Goal: Information Seeking & Learning: Learn about a topic

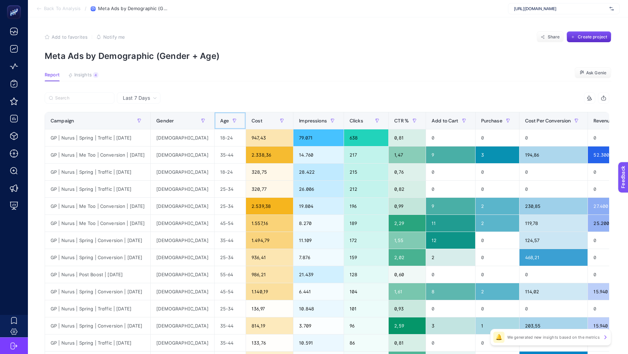
click at [220, 119] on span "Age" at bounding box center [224, 121] width 9 height 6
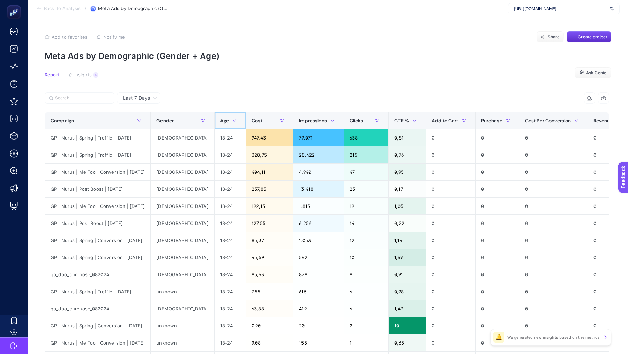
click at [220, 119] on span "Age" at bounding box center [224, 121] width 9 height 6
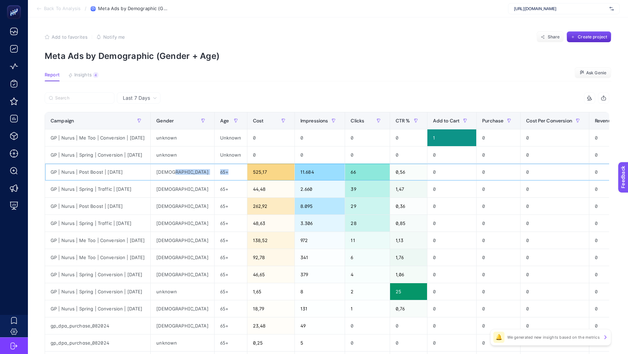
drag, startPoint x: 210, startPoint y: 172, endPoint x: 194, endPoint y: 172, distance: 16.0
click at [194, 266] on tr "GP | Nurus | Post Boost | [DATE] [DEMOGRAPHIC_DATA] 65+ 525,17 11.684 66 0,56 0…" at bounding box center [389, 274] width 689 height 17
copy tr "65+"
click at [70, 96] on input "Search" at bounding box center [82, 98] width 55 height 5
paste input "65+"
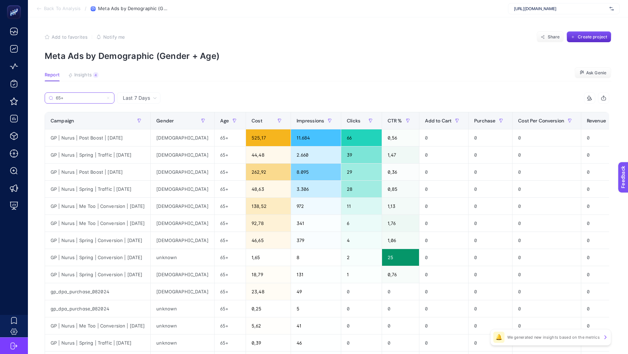
scroll to position [120, 0]
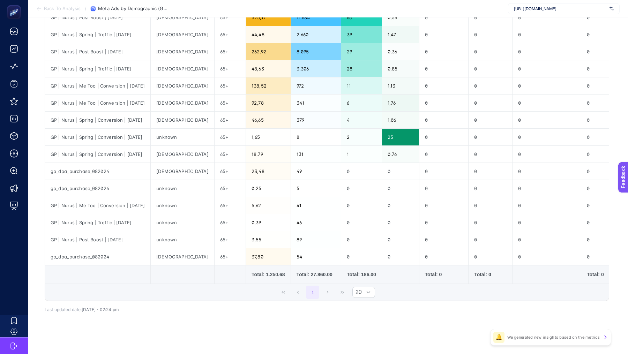
type input "65+"
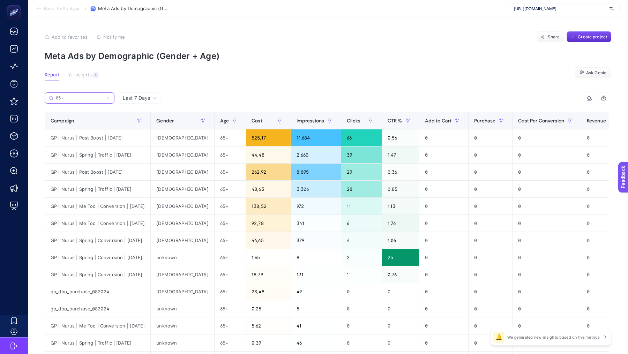
click at [81, 97] on input "65+" at bounding box center [79, 98] width 47 height 5
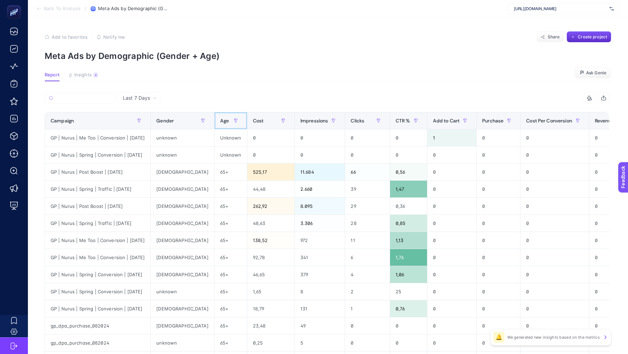
click at [220, 119] on span "Age" at bounding box center [224, 121] width 9 height 6
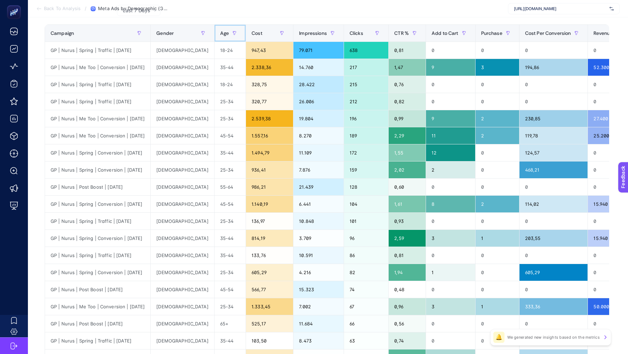
scroll to position [52, 0]
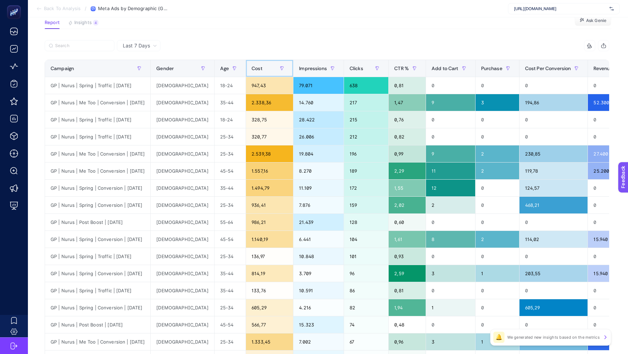
click at [252, 66] on span "Cost" at bounding box center [257, 69] width 11 height 6
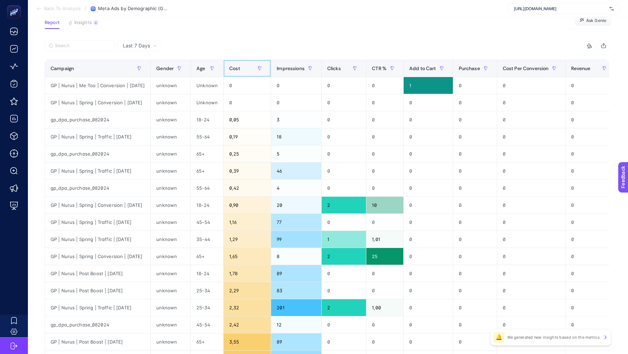
click at [240, 66] on span "Cost" at bounding box center [234, 69] width 11 height 6
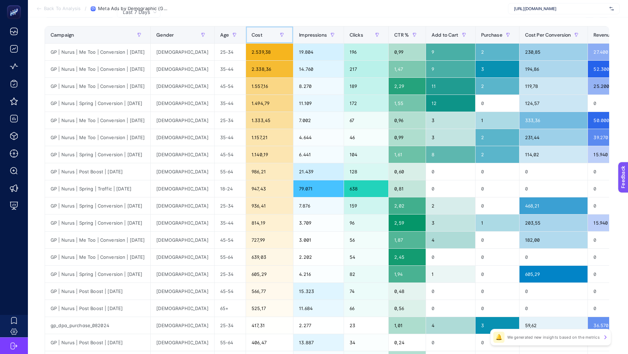
scroll to position [0, 0]
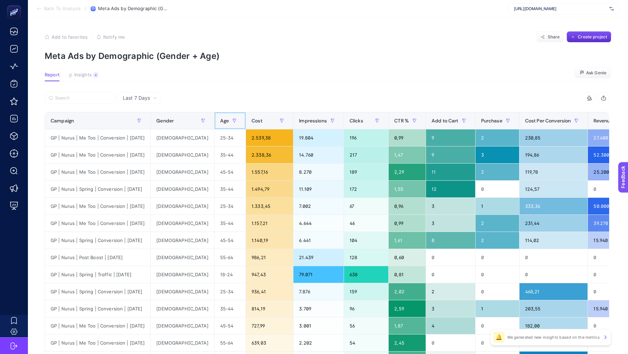
click at [220, 119] on span "Age" at bounding box center [224, 121] width 9 height 6
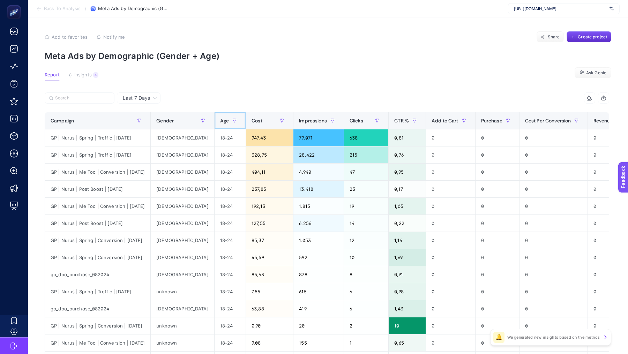
click at [220, 119] on span "Age" at bounding box center [224, 121] width 9 height 6
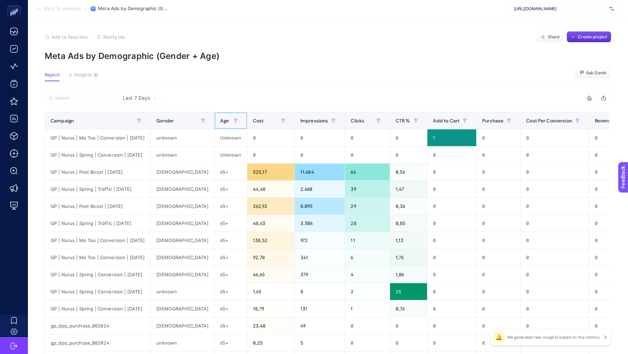
click at [220, 119] on span "Age" at bounding box center [224, 121] width 9 height 6
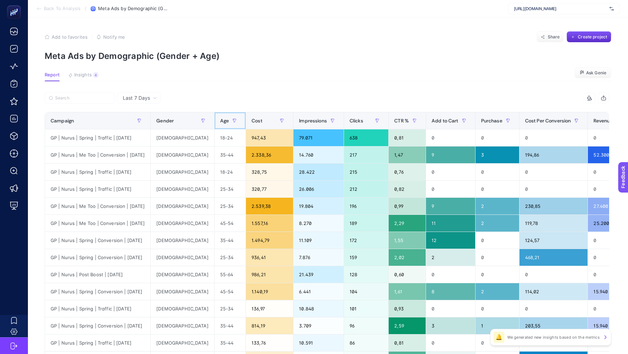
click at [220, 119] on span "Age" at bounding box center [224, 121] width 9 height 6
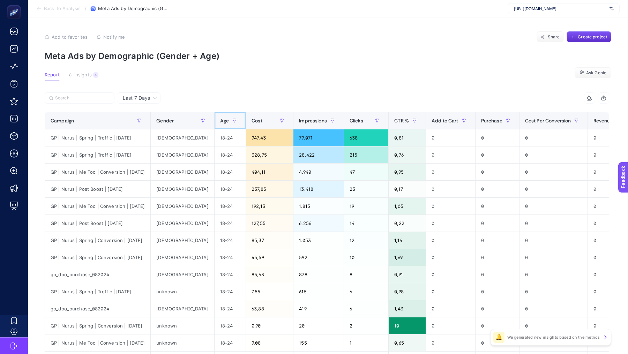
click at [214, 114] on th "Age" at bounding box center [229, 120] width 31 height 17
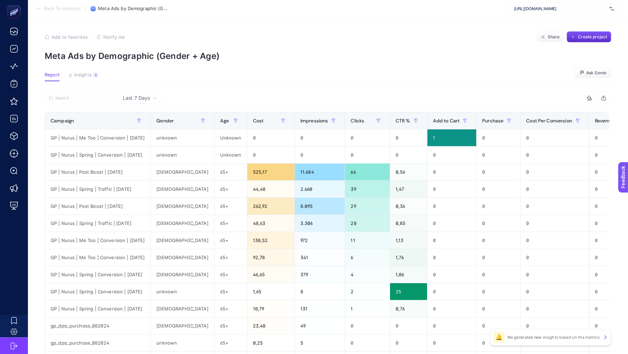
click at [63, 10] on span "Back To Analysis" at bounding box center [62, 9] width 37 height 6
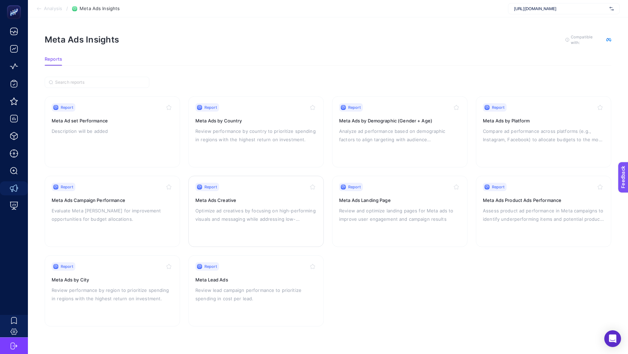
click at [230, 221] on p "Optimize ad creatives by focusing on high-performing visuals and messaging whil…" at bounding box center [255, 215] width 121 height 17
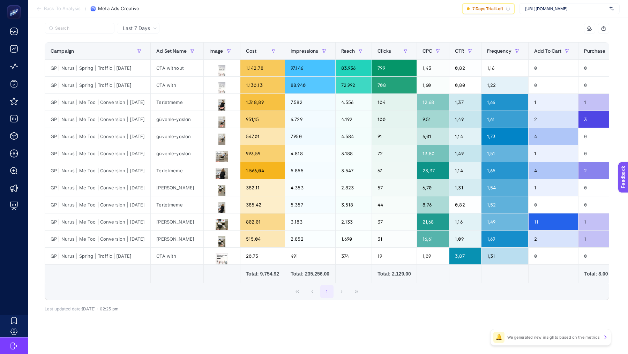
scroll to position [67, 0]
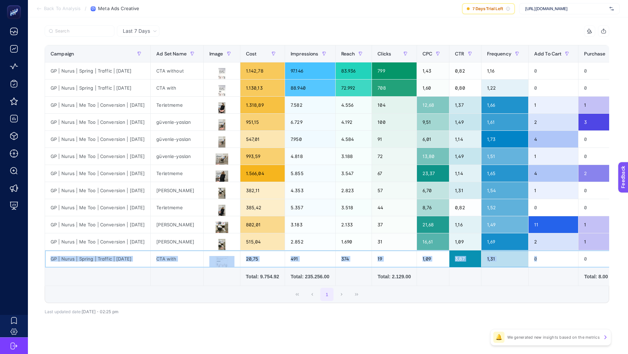
drag, startPoint x: 51, startPoint y: 258, endPoint x: 590, endPoint y: 260, distance: 539.3
click at [591, 260] on tr "GP | Nurus | Spring | Traffic | 24.07.2025 CTA with 20,75 491 374 19 1,09 3,87 …" at bounding box center [439, 258] width 789 height 17
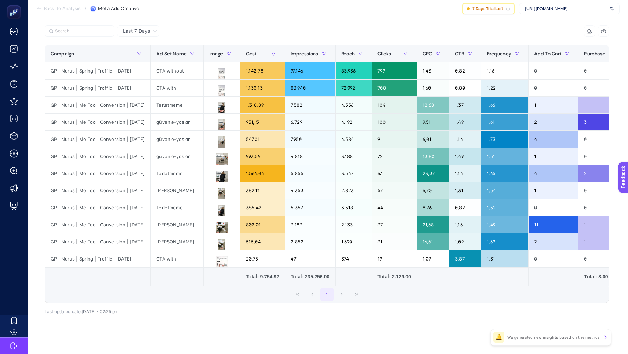
click at [504, 295] on div "1" at bounding box center [327, 294] width 564 height 17
click at [225, 258] on icon at bounding box center [222, 262] width 8 height 8
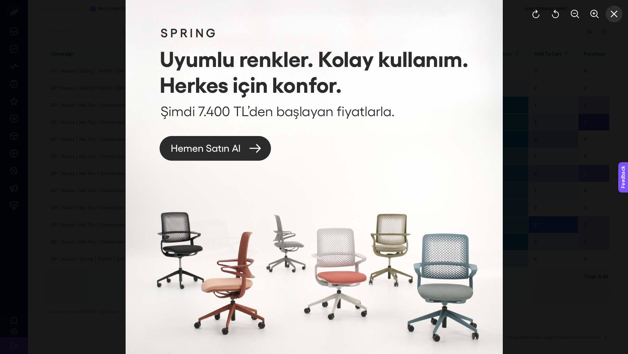
click at [612, 18] on button "Close" at bounding box center [614, 14] width 17 height 17
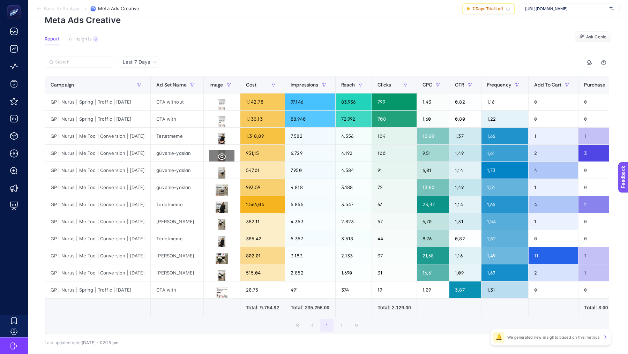
scroll to position [34, 0]
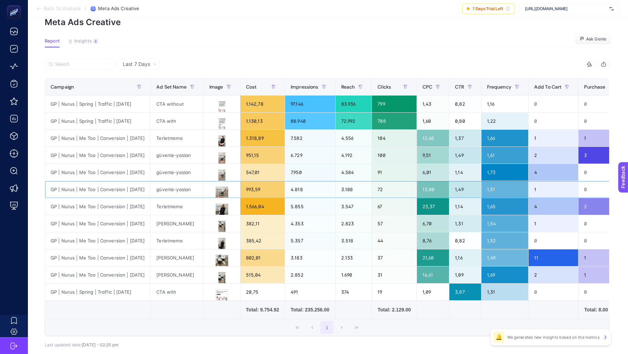
click at [180, 187] on div "güvenle-yaslan" at bounding box center [177, 189] width 53 height 17
click at [225, 192] on icon at bounding box center [222, 193] width 8 height 8
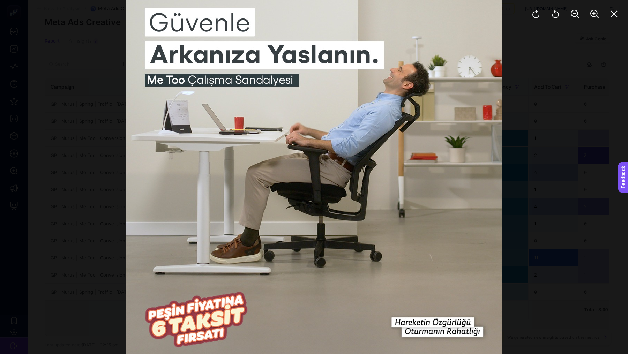
click at [63, 162] on div at bounding box center [314, 177] width 628 height 354
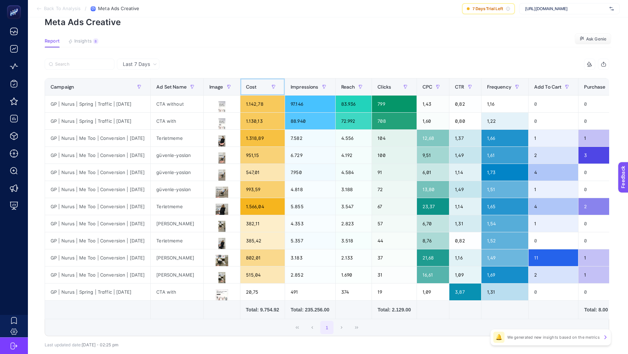
click at [259, 90] on div "Cost" at bounding box center [262, 86] width 33 height 11
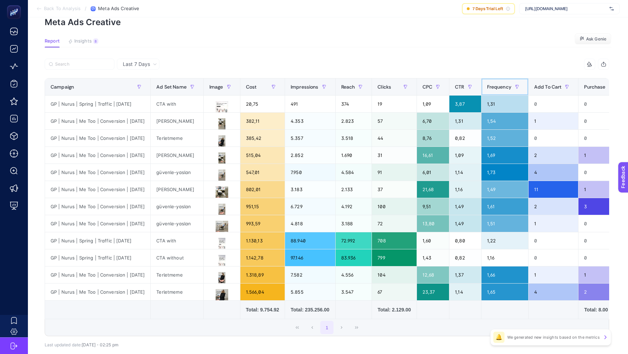
click at [509, 88] on span "Frequency" at bounding box center [499, 87] width 24 height 6
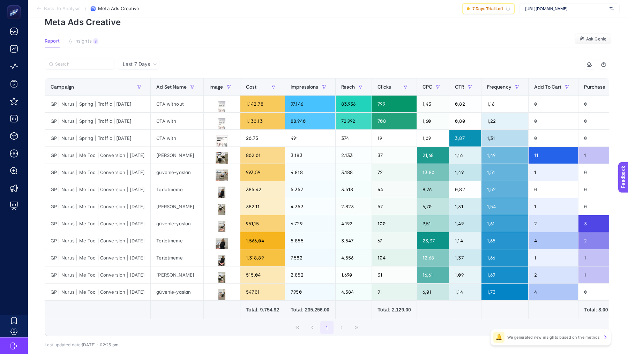
click at [67, 12] on section "Back To Analysis / Meta Ads Creative 7 Days Trial Left https://shop.nurus.com/" at bounding box center [328, 8] width 600 height 17
click at [57, 8] on span "Back To Analysis" at bounding box center [62, 9] width 37 height 6
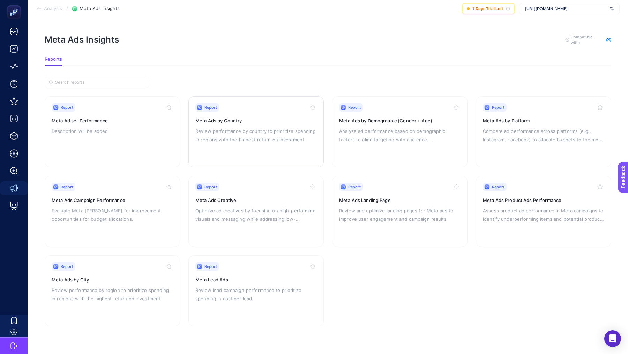
click at [230, 119] on h3 "Meta Ads by Country" at bounding box center [255, 120] width 121 height 7
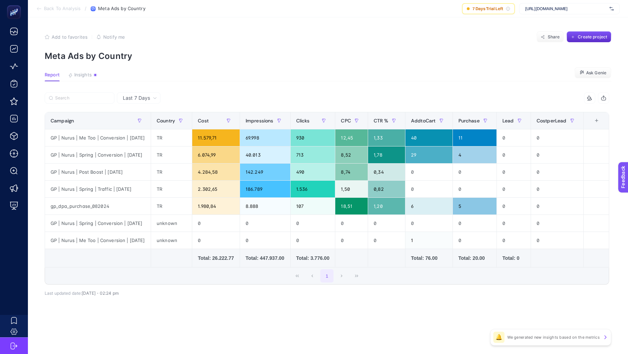
click at [52, 8] on span "Back To Analysis" at bounding box center [62, 9] width 37 height 6
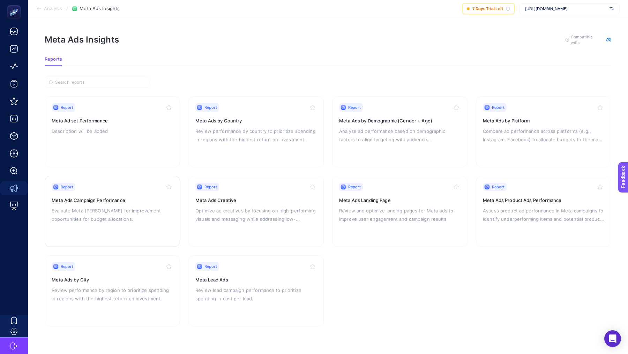
click at [137, 223] on div "Report Meta Ads Campaign Performance Evaluate Meta ad campaigns for improvement…" at bounding box center [112, 211] width 121 height 57
